Goal: Task Accomplishment & Management: Complete application form

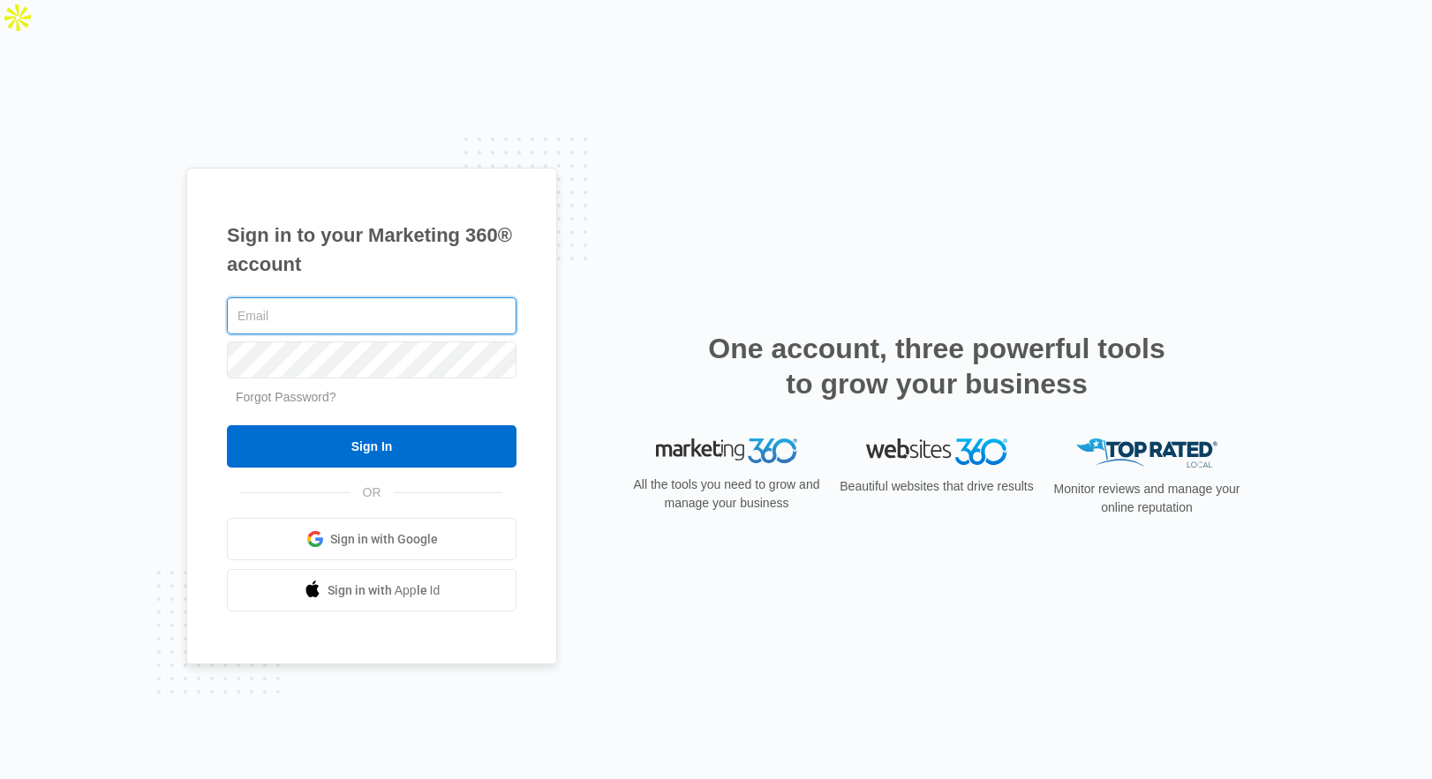
click at [380, 297] on input "text" at bounding box center [372, 315] width 290 height 37
type input "[EMAIL_ADDRESS][DOMAIN_NAME]"
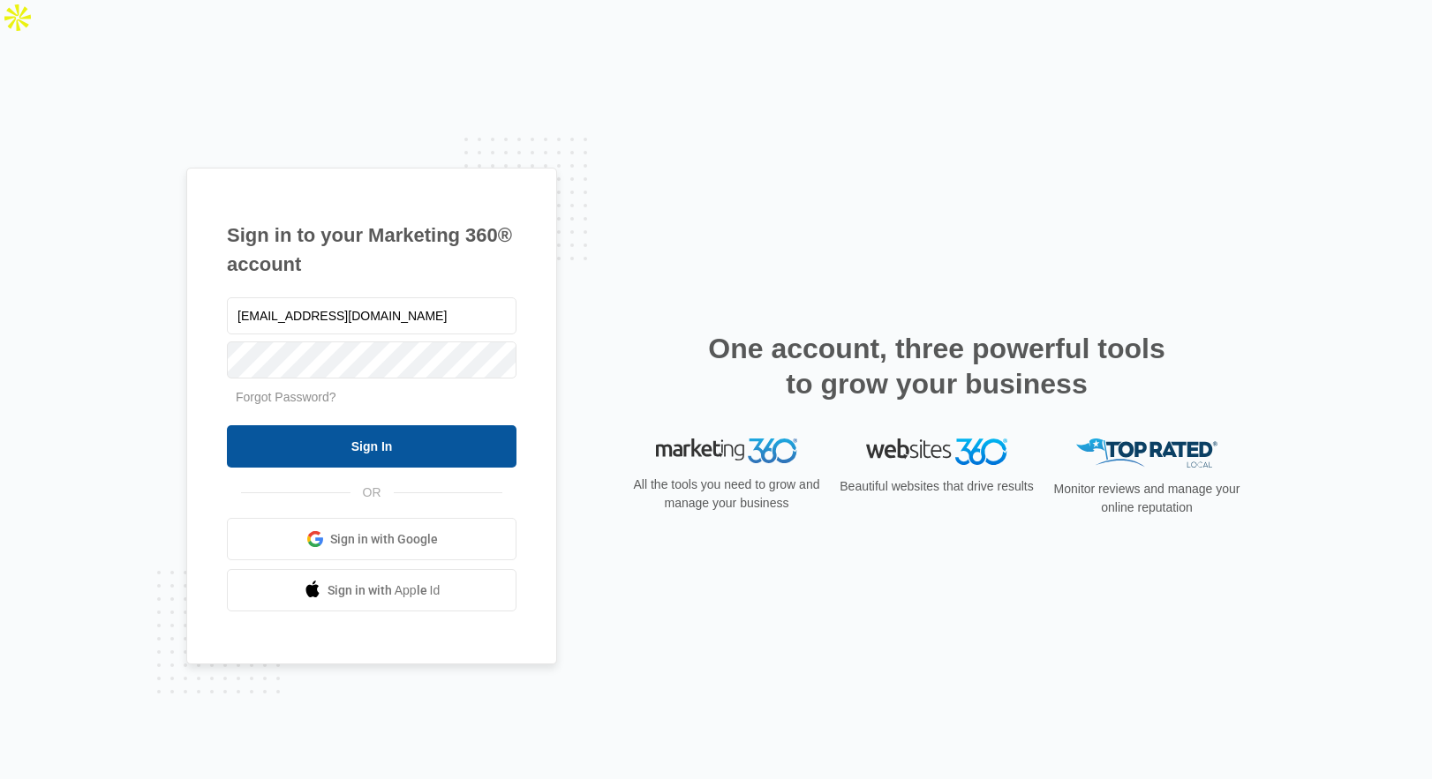
click at [363, 425] on input "Sign In" at bounding box center [372, 446] width 290 height 42
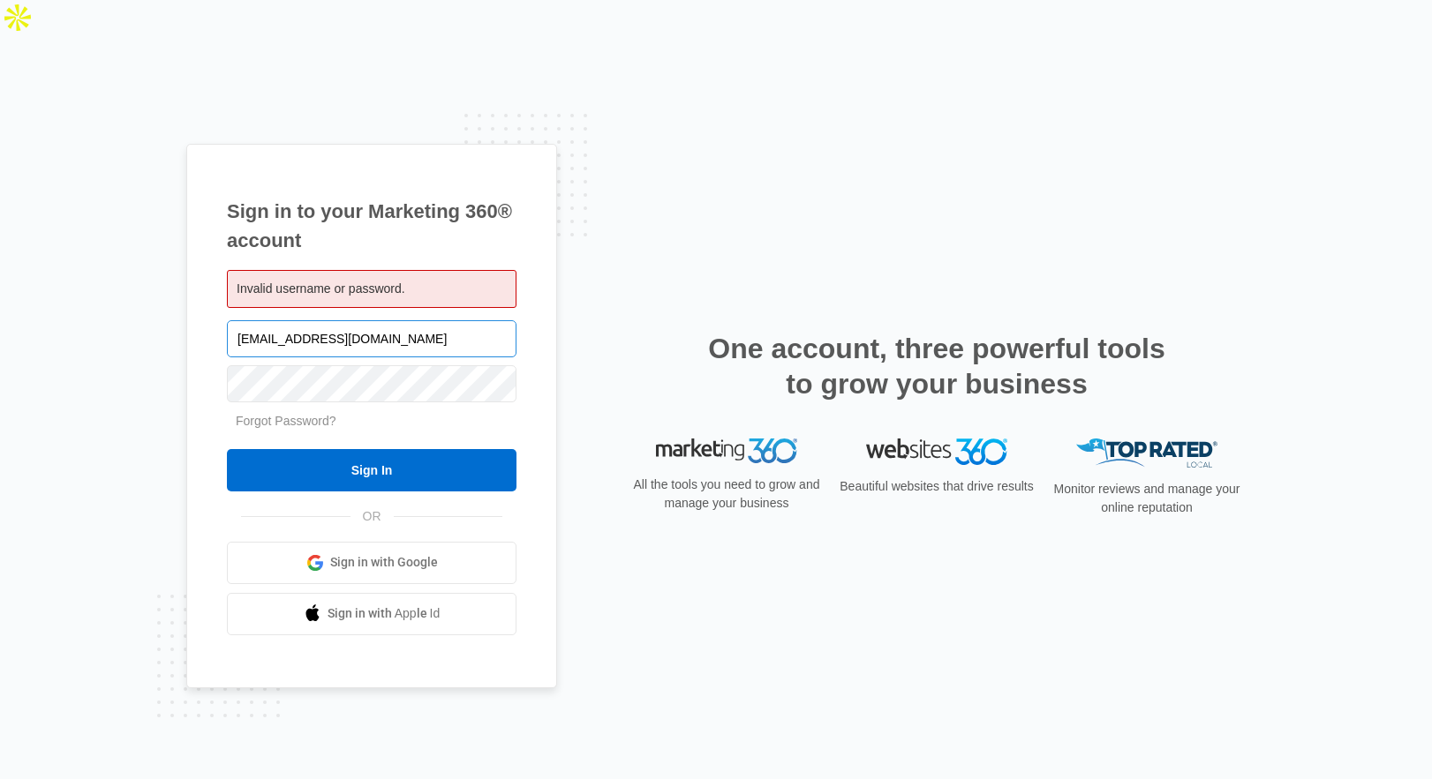
click at [359, 320] on input "[EMAIL_ADDRESS][DOMAIN_NAME]" at bounding box center [372, 338] width 290 height 37
click at [365, 282] on span "Invalid username or password." at bounding box center [321, 289] width 169 height 14
click at [342, 320] on input "text" at bounding box center [372, 338] width 290 height 37
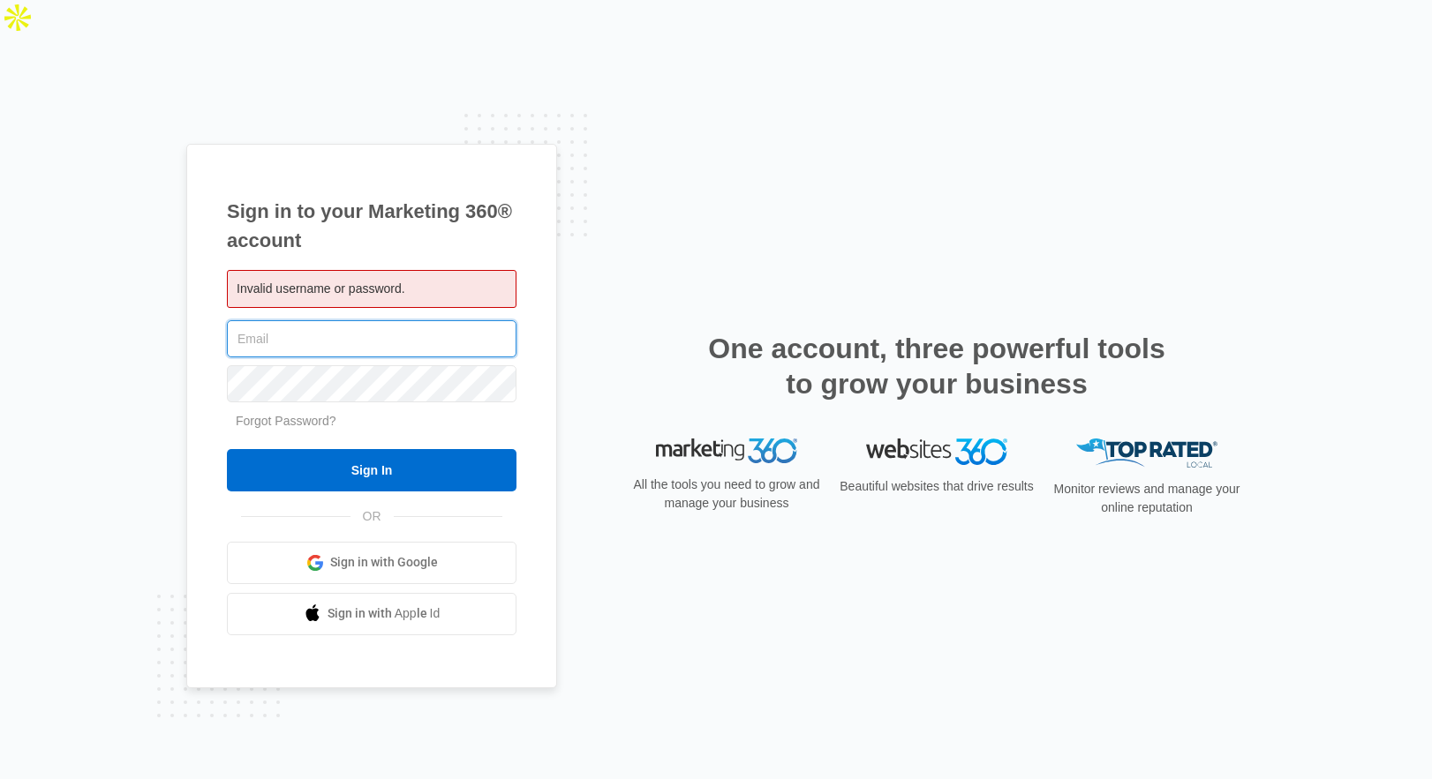
type input "[EMAIL_ADDRESS][DOMAIN_NAME]"
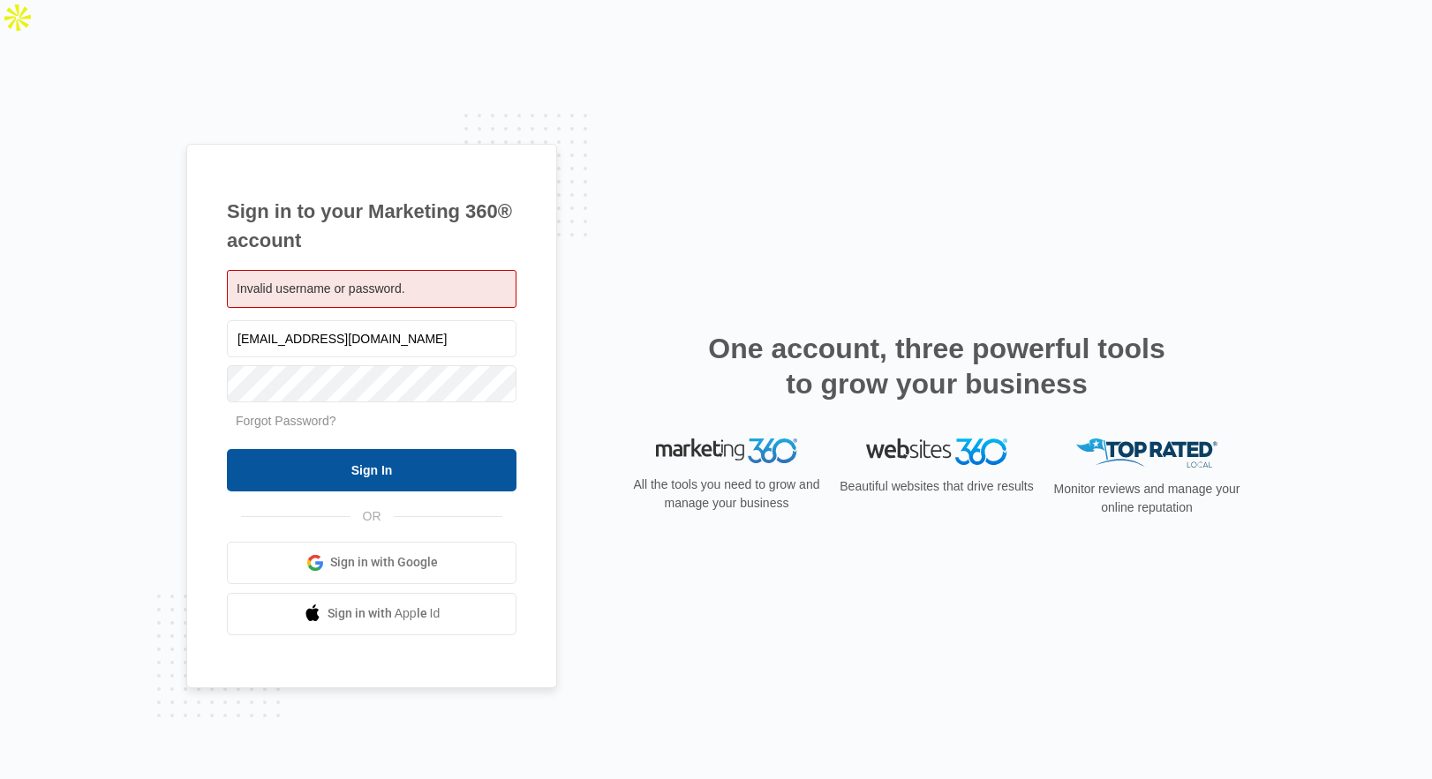
click at [359, 449] on input "Sign In" at bounding box center [372, 470] width 290 height 42
click at [306, 414] on link "Forgot Password?" at bounding box center [286, 421] width 101 height 14
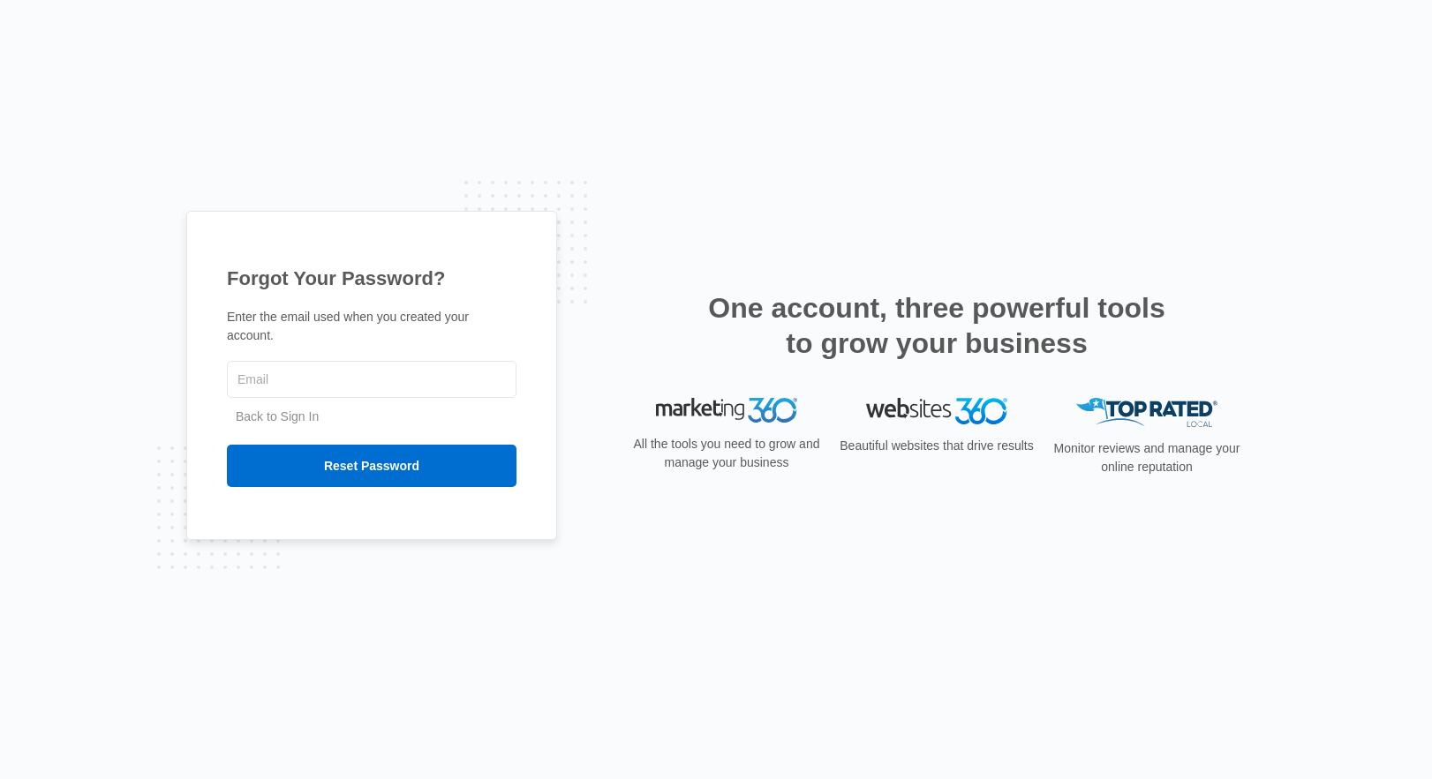
click at [306, 382] on input "text" at bounding box center [372, 379] width 290 height 37
type input "[EMAIL_ADDRESS][DOMAIN_NAME]"
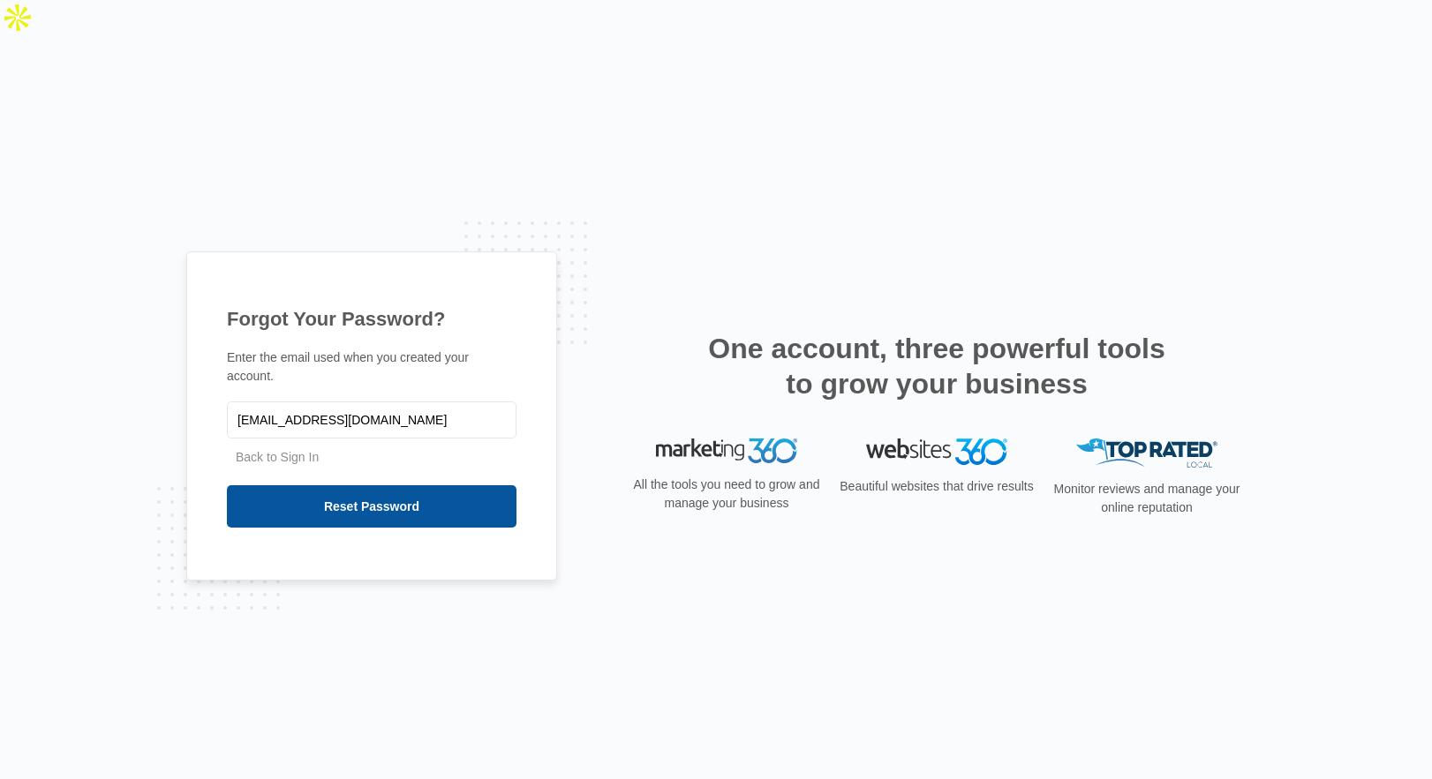
click at [335, 485] on input "Reset Password" at bounding box center [372, 506] width 290 height 42
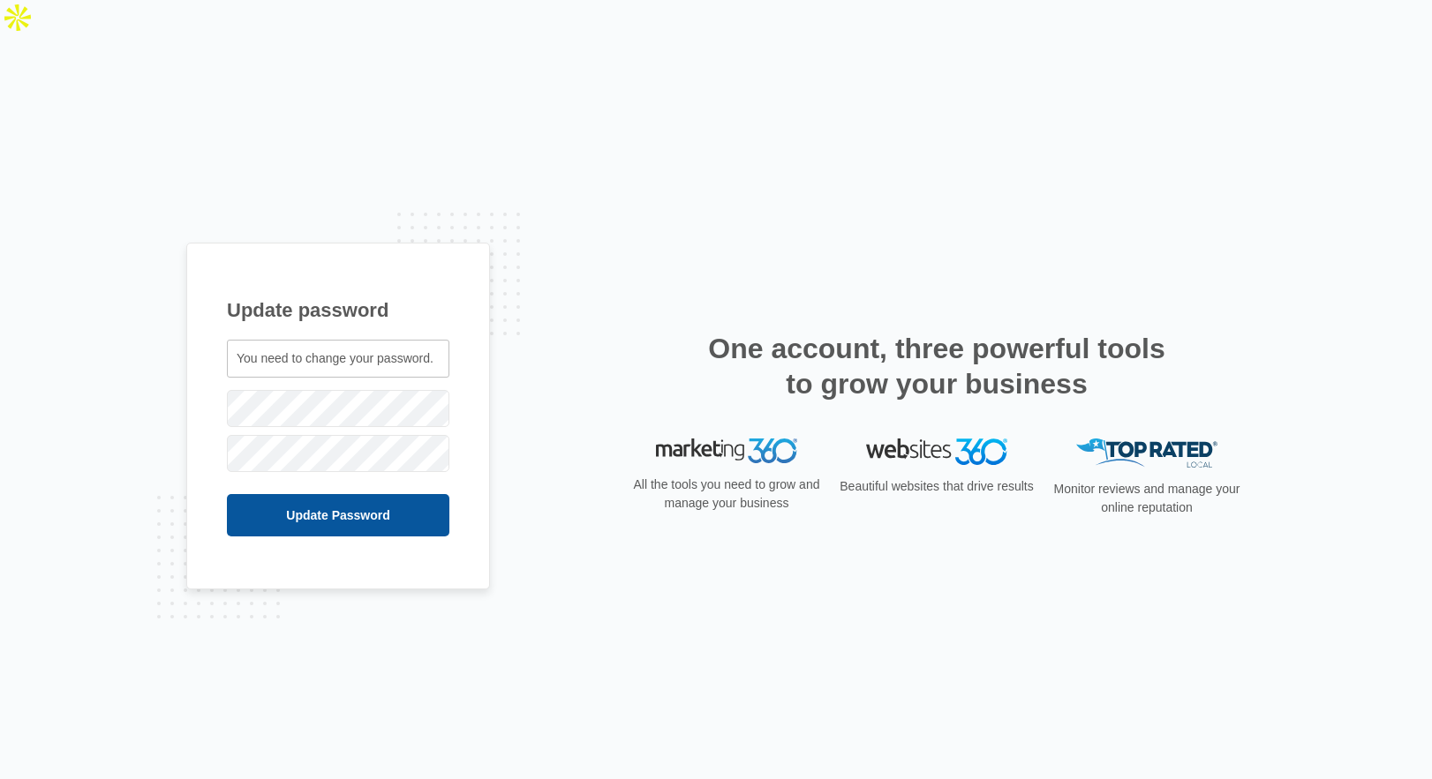
click at [268, 494] on input "Update Password" at bounding box center [338, 515] width 222 height 42
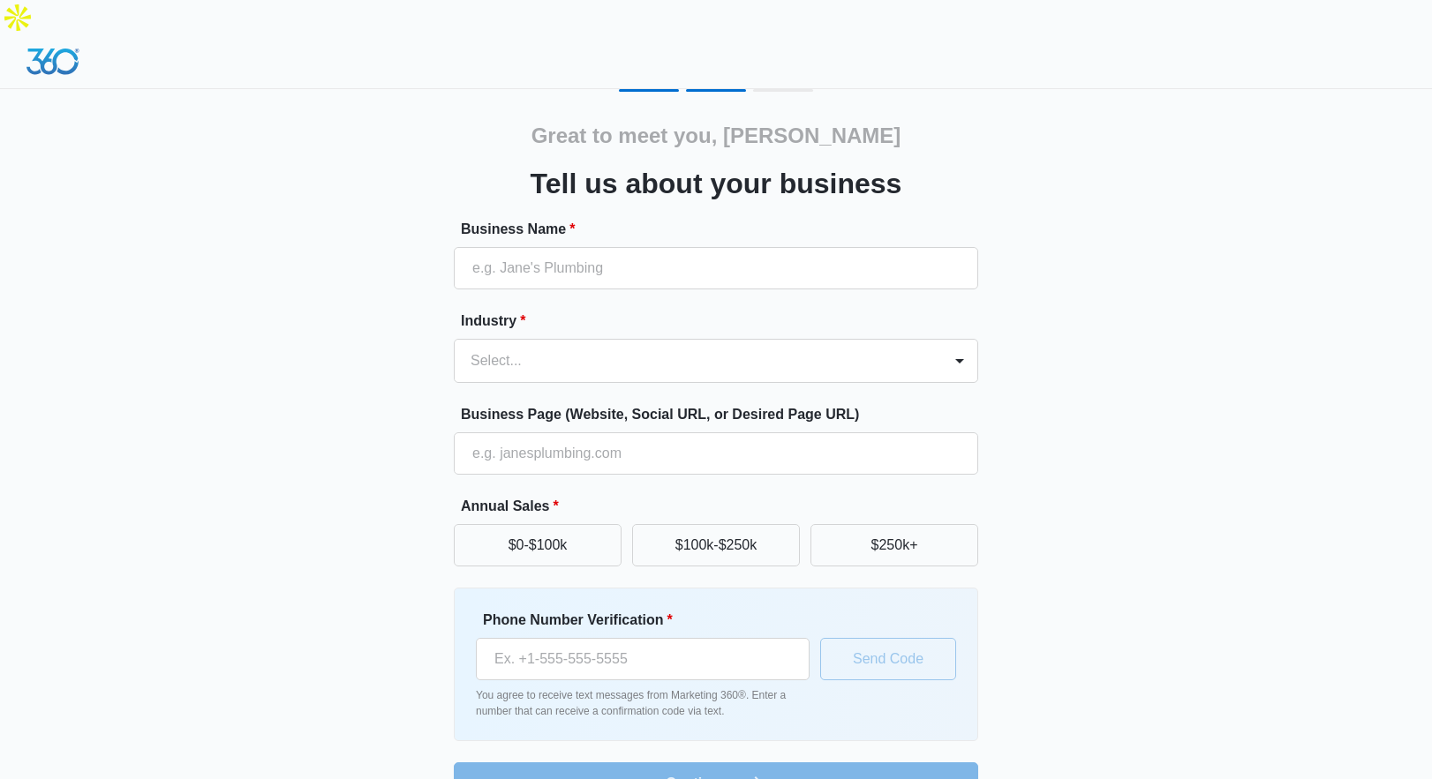
scroll to position [11, 0]
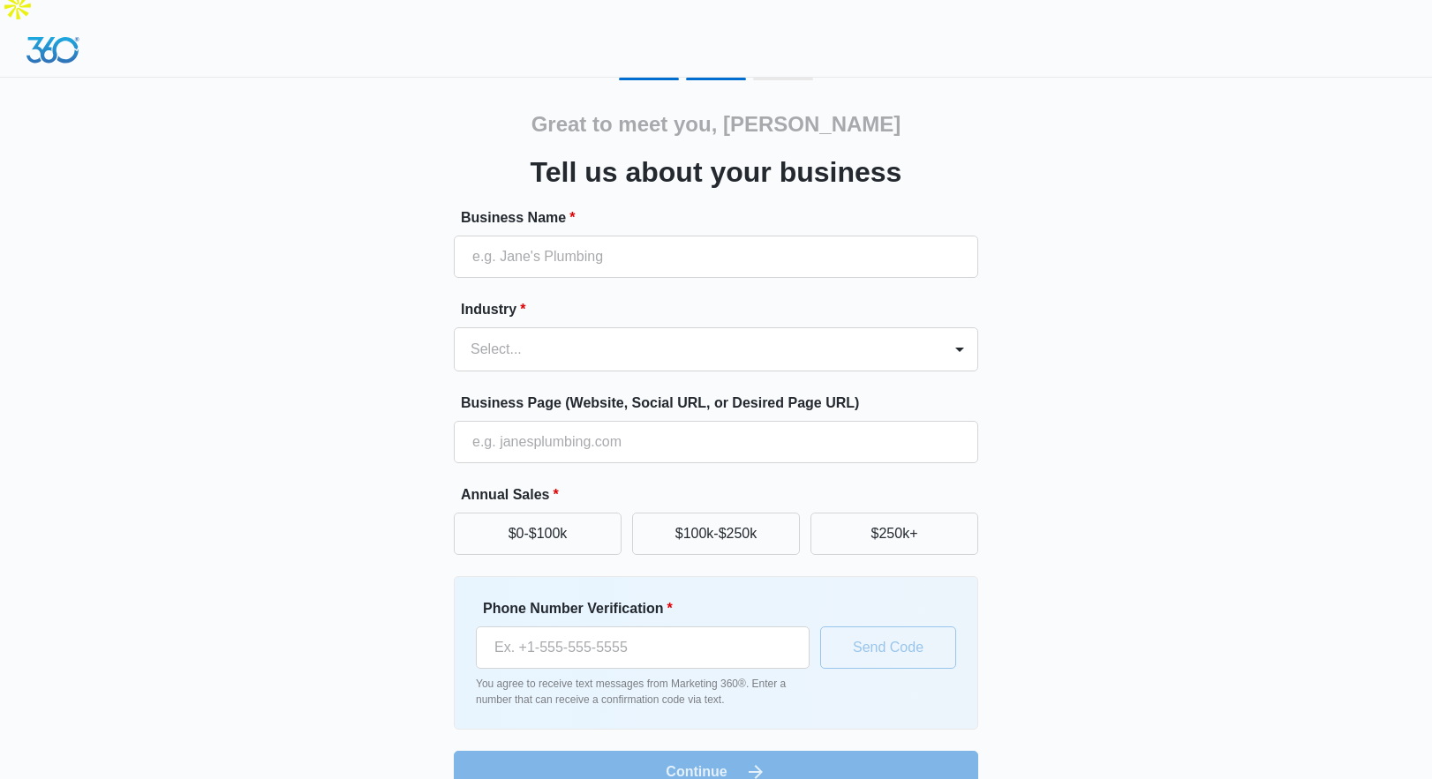
click at [601, 243] on form "Business Name * Industry * Select... Business Page (Website, Social URL, or Des…" at bounding box center [716, 500] width 524 height 586
click at [608, 236] on input "Business Name *" at bounding box center [716, 257] width 524 height 42
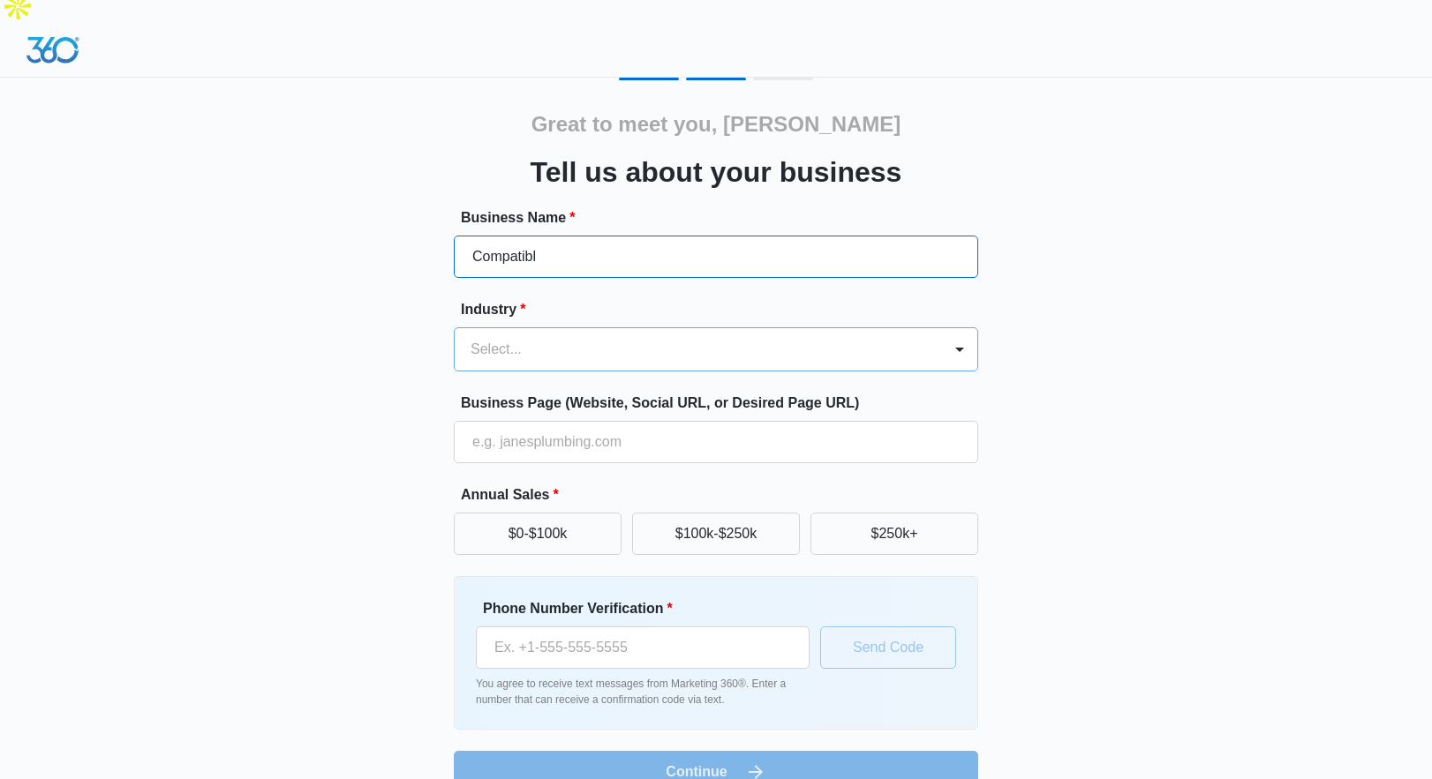
type input "Compatibl"
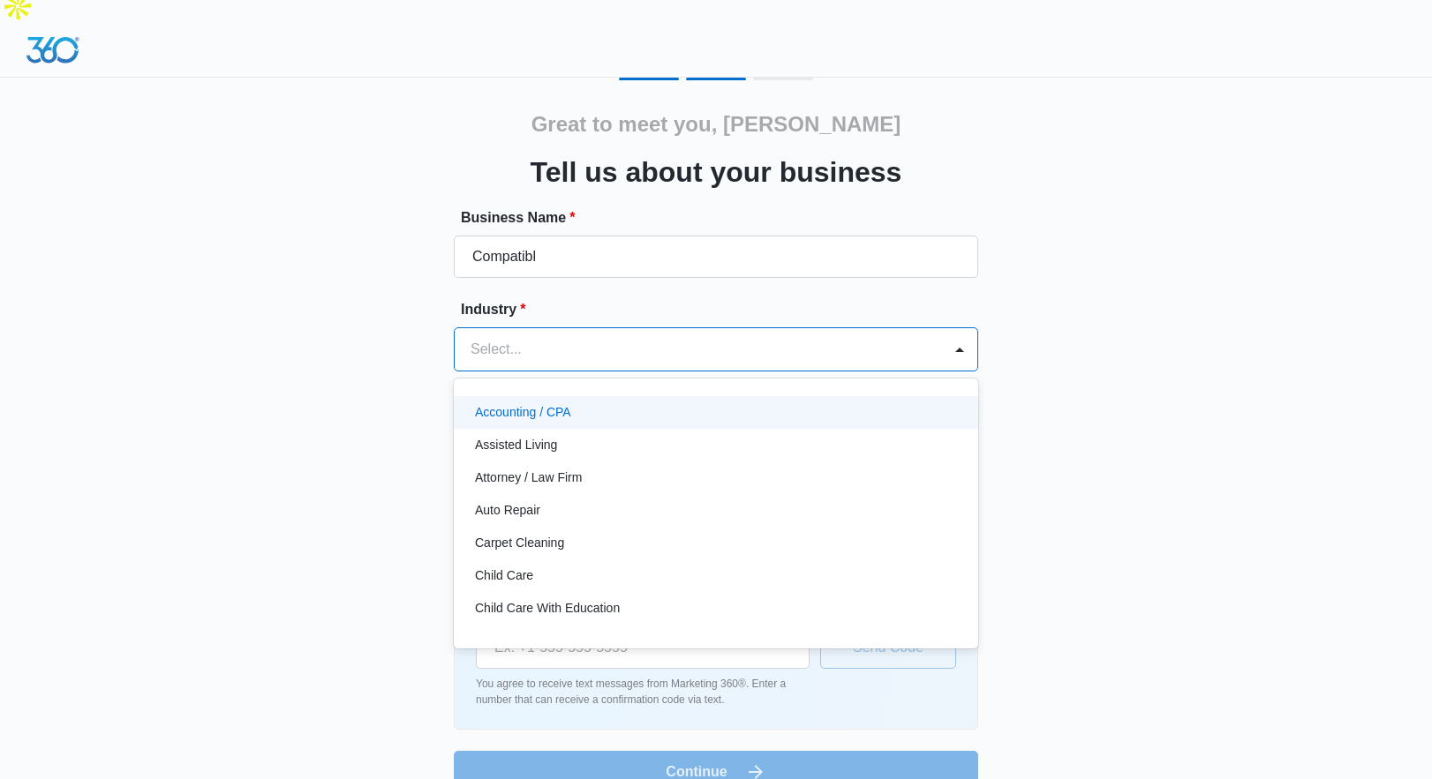
click at [555, 337] on div at bounding box center [694, 349] width 448 height 25
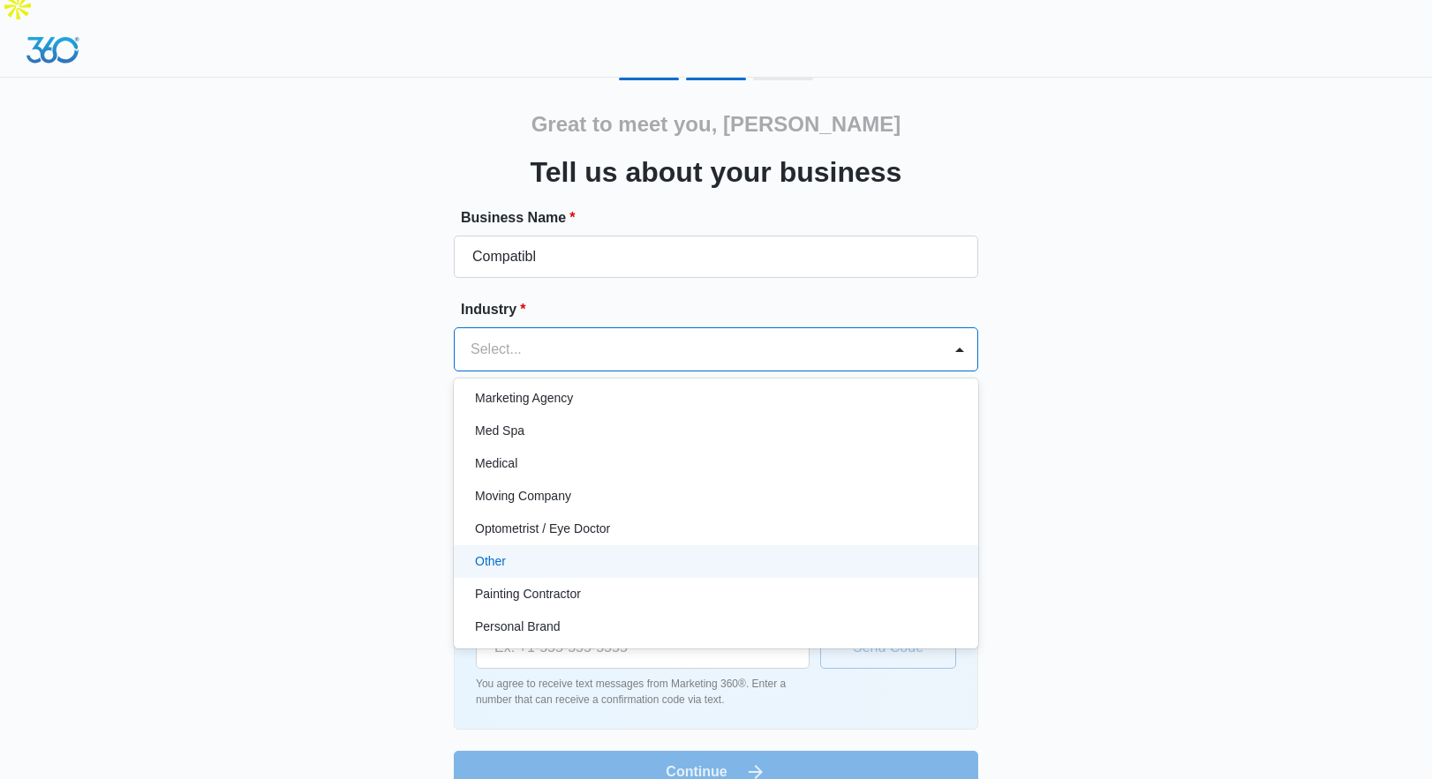
scroll to position [914, 0]
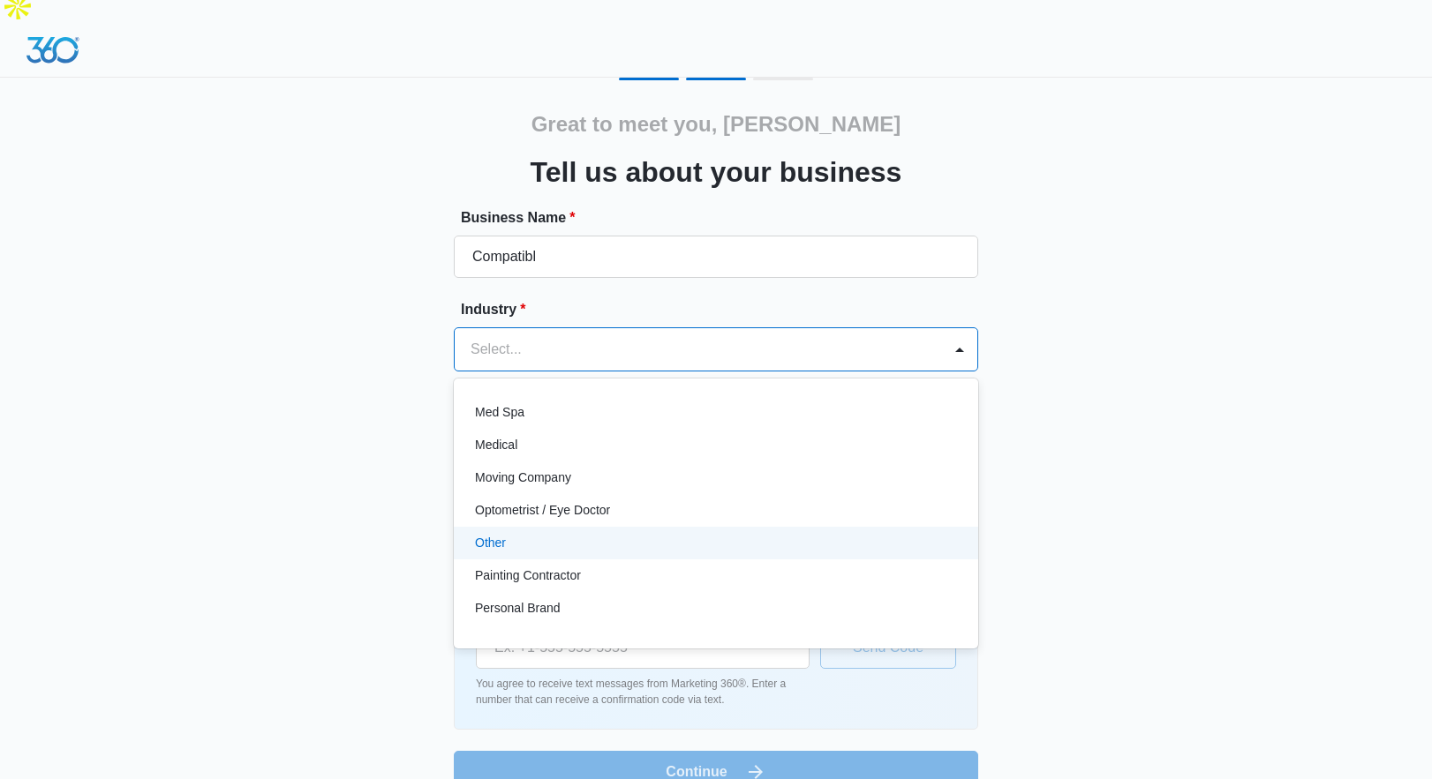
click at [582, 534] on div "Other" at bounding box center [714, 543] width 478 height 19
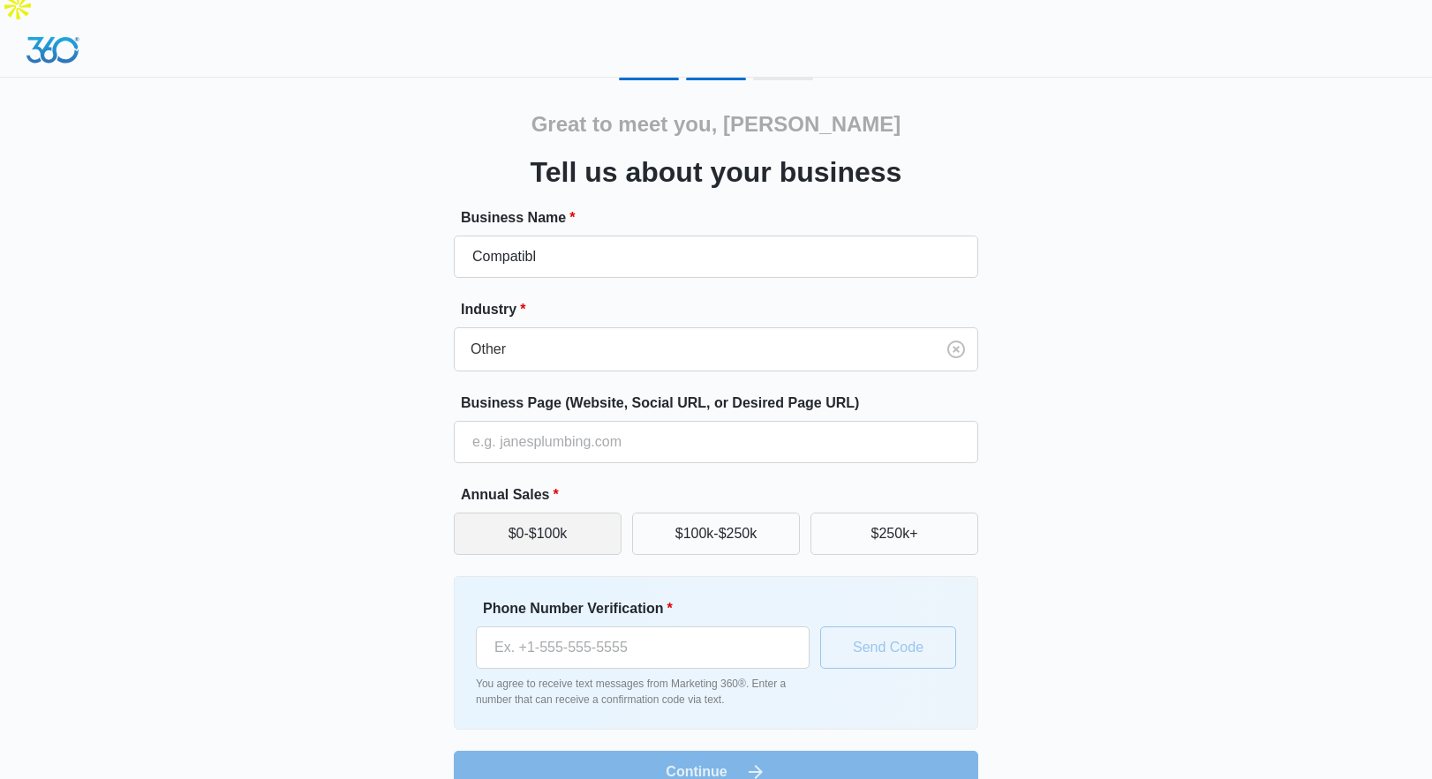
click at [535, 513] on button "$0-$100k" at bounding box center [538, 534] width 168 height 42
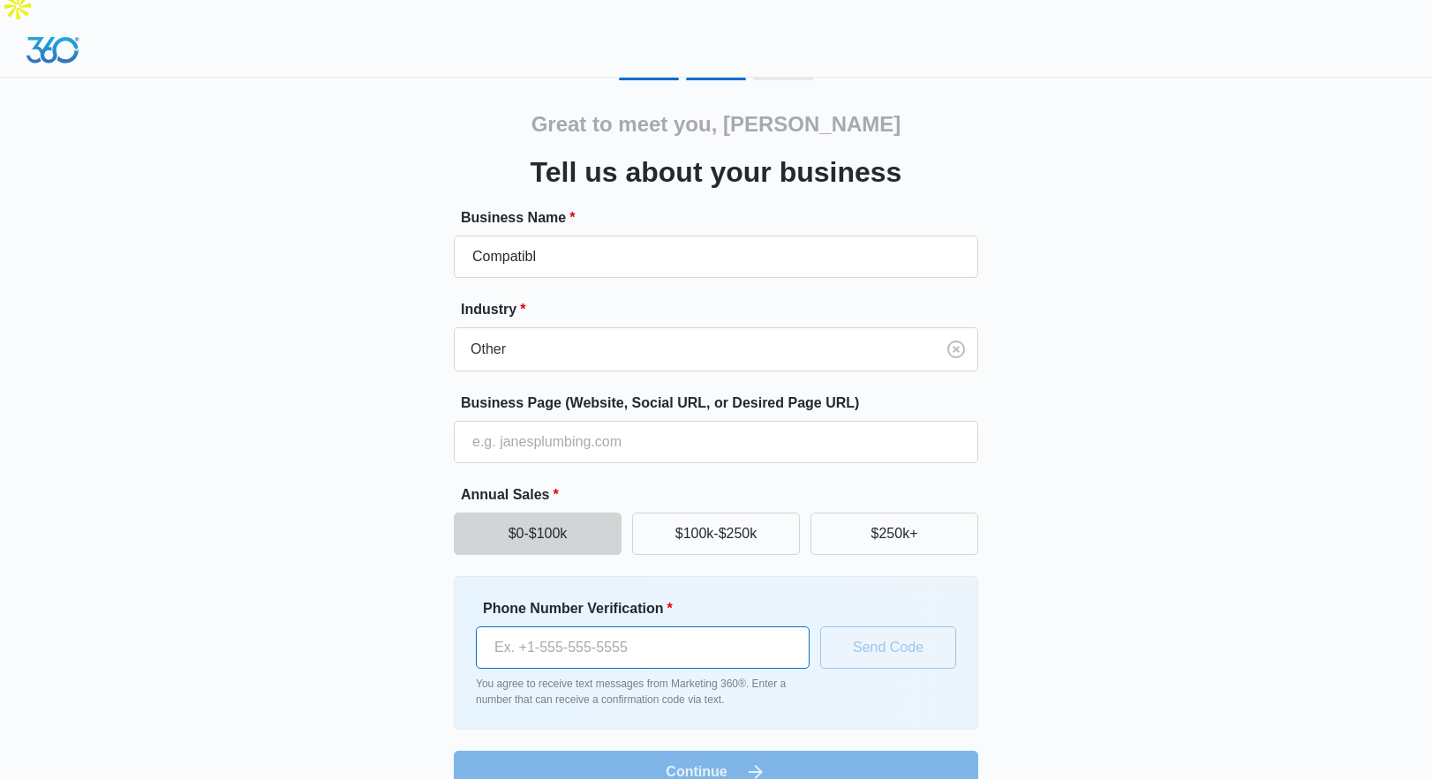
click at [544, 627] on input "Phone Number Verification *" at bounding box center [643, 648] width 334 height 42
type input "(718) 664-7360"
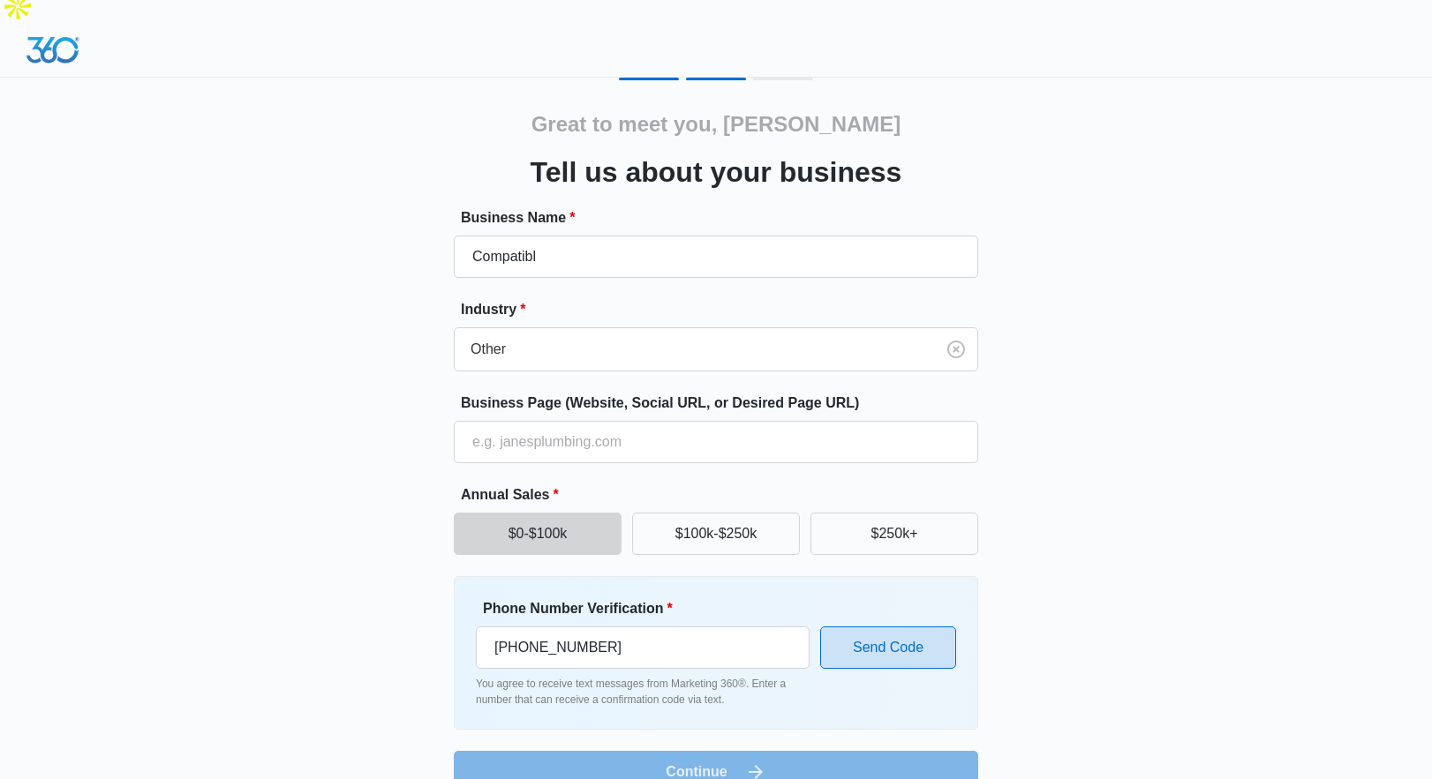
click at [888, 627] on button "Send Code" at bounding box center [888, 648] width 136 height 42
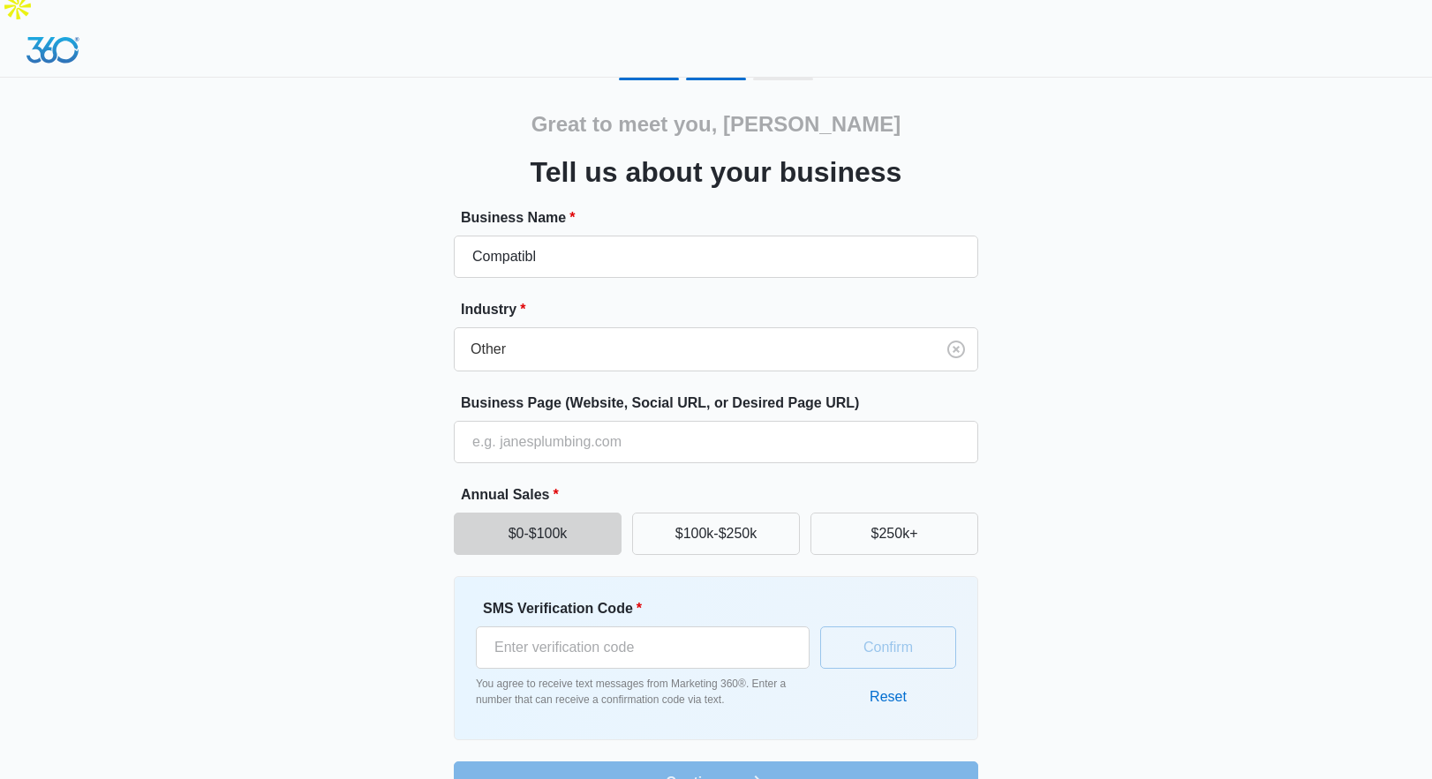
scroll to position [22, 0]
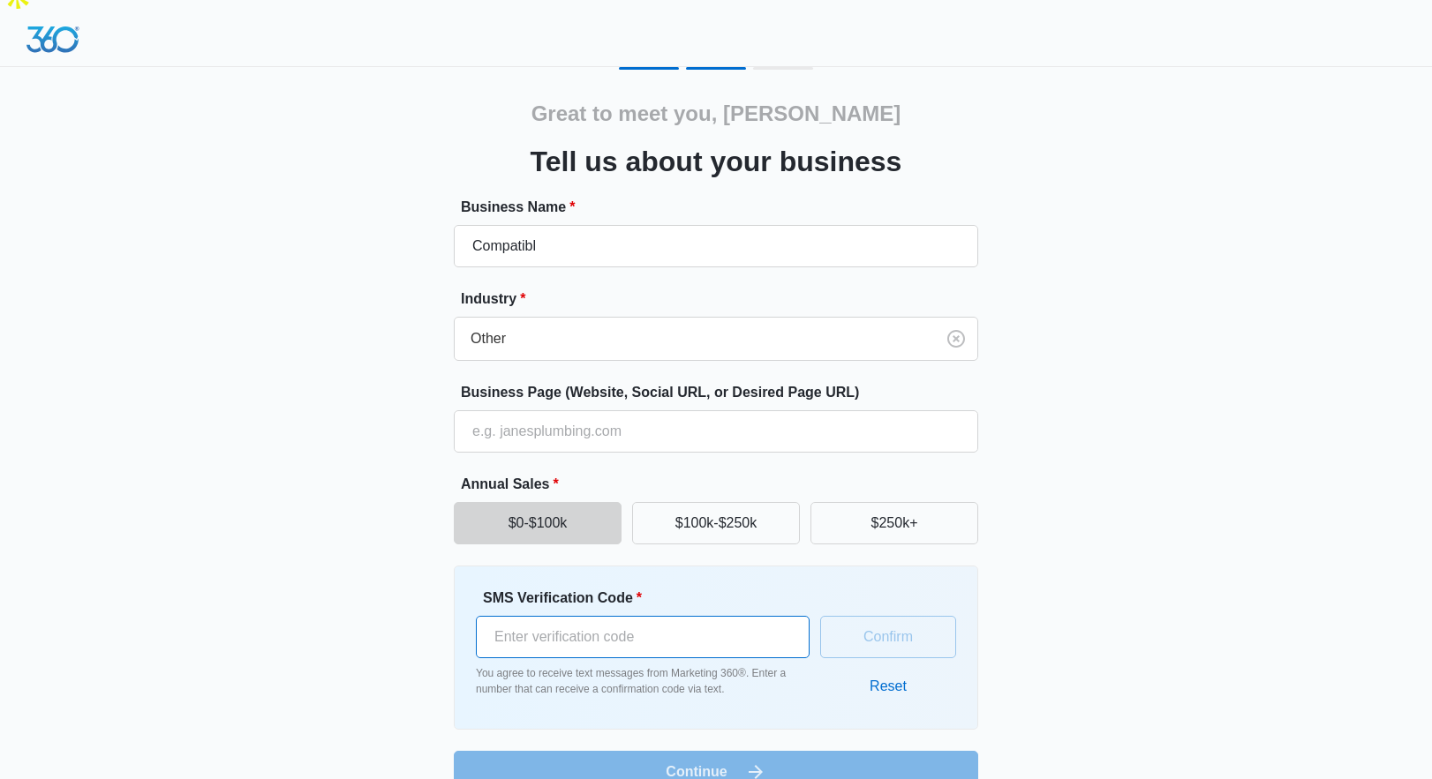
click at [708, 616] on input "SMS Verification Code *" at bounding box center [643, 637] width 334 height 42
type input "192834"
click at [776, 744] on form "Business Name * Compatibl Industry * Other Business Page (Website, Social URL, …" at bounding box center [716, 495] width 524 height 597
click at [891, 616] on button "Confirm" at bounding box center [888, 637] width 136 height 42
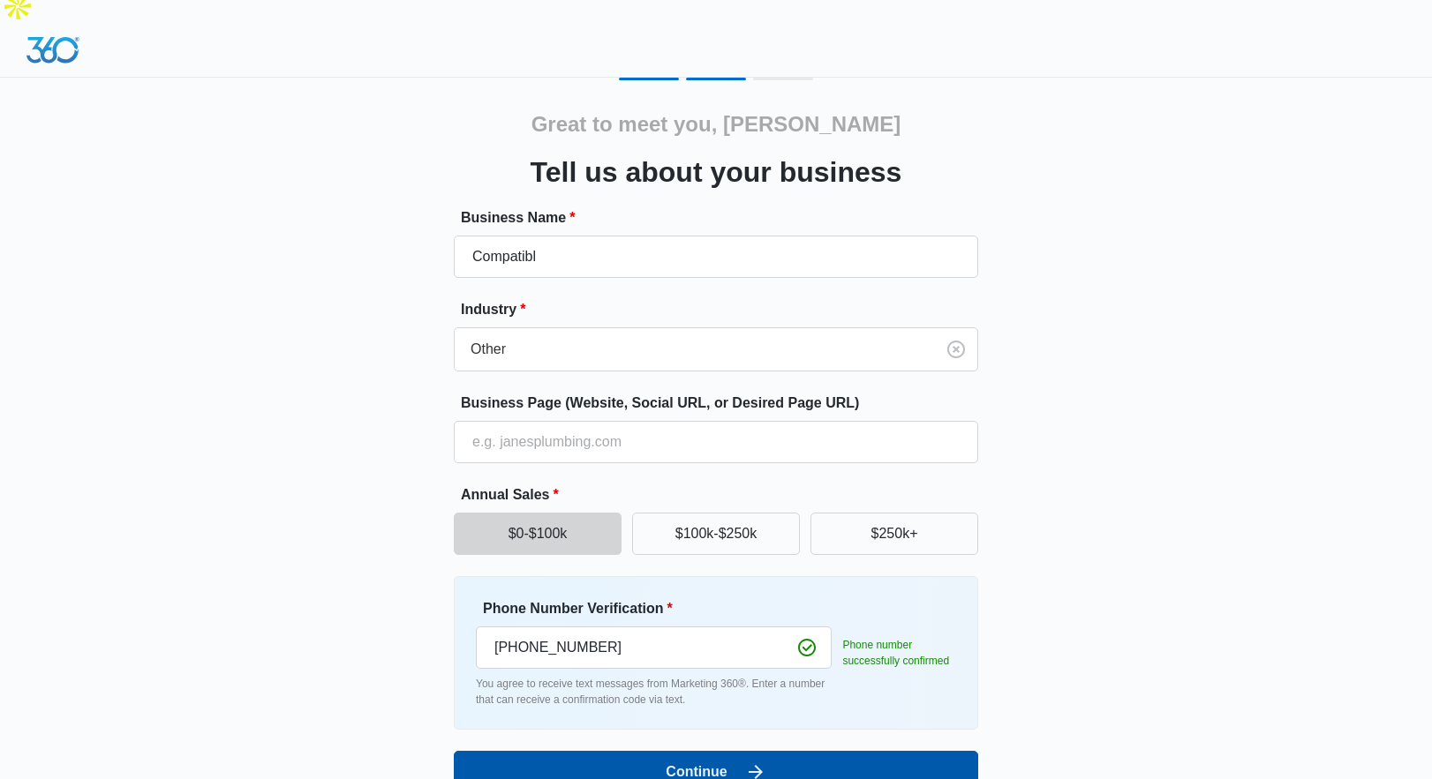
click at [590, 751] on button "Continue" at bounding box center [716, 772] width 524 height 42
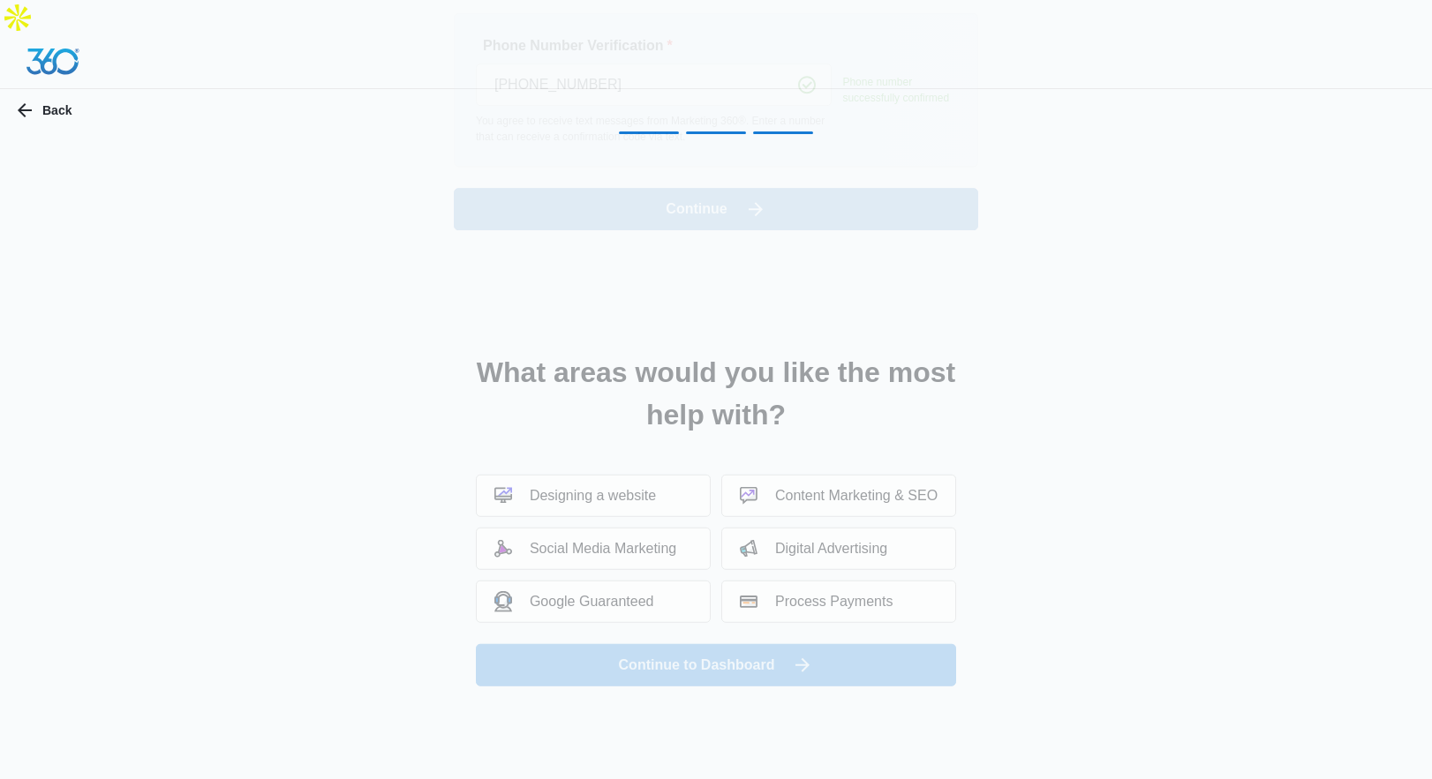
scroll to position [0, 0]
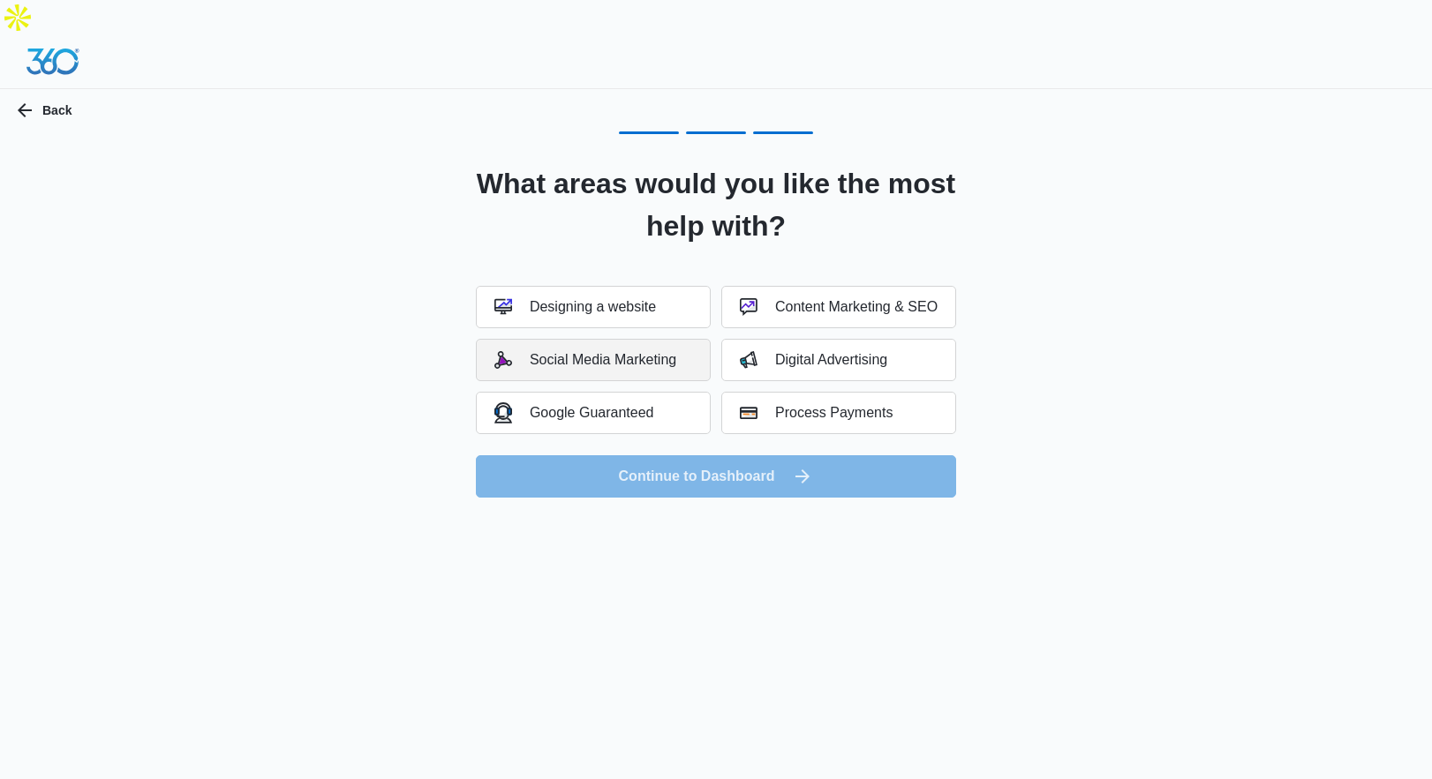
click at [607, 339] on button "Social Media Marketing" at bounding box center [593, 360] width 235 height 42
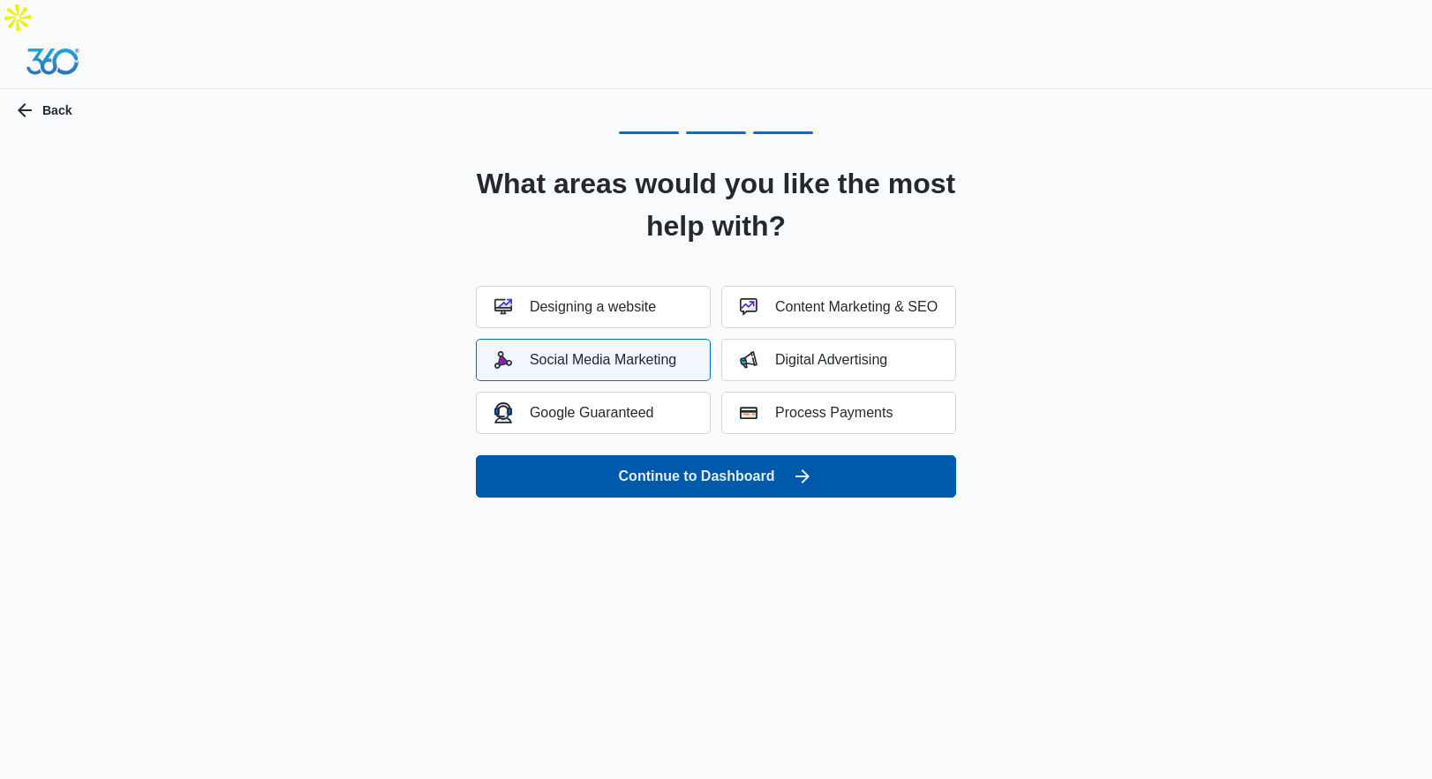
click at [652, 455] on button "Continue to Dashboard" at bounding box center [716, 476] width 480 height 42
